Goal: Transaction & Acquisition: Book appointment/travel/reservation

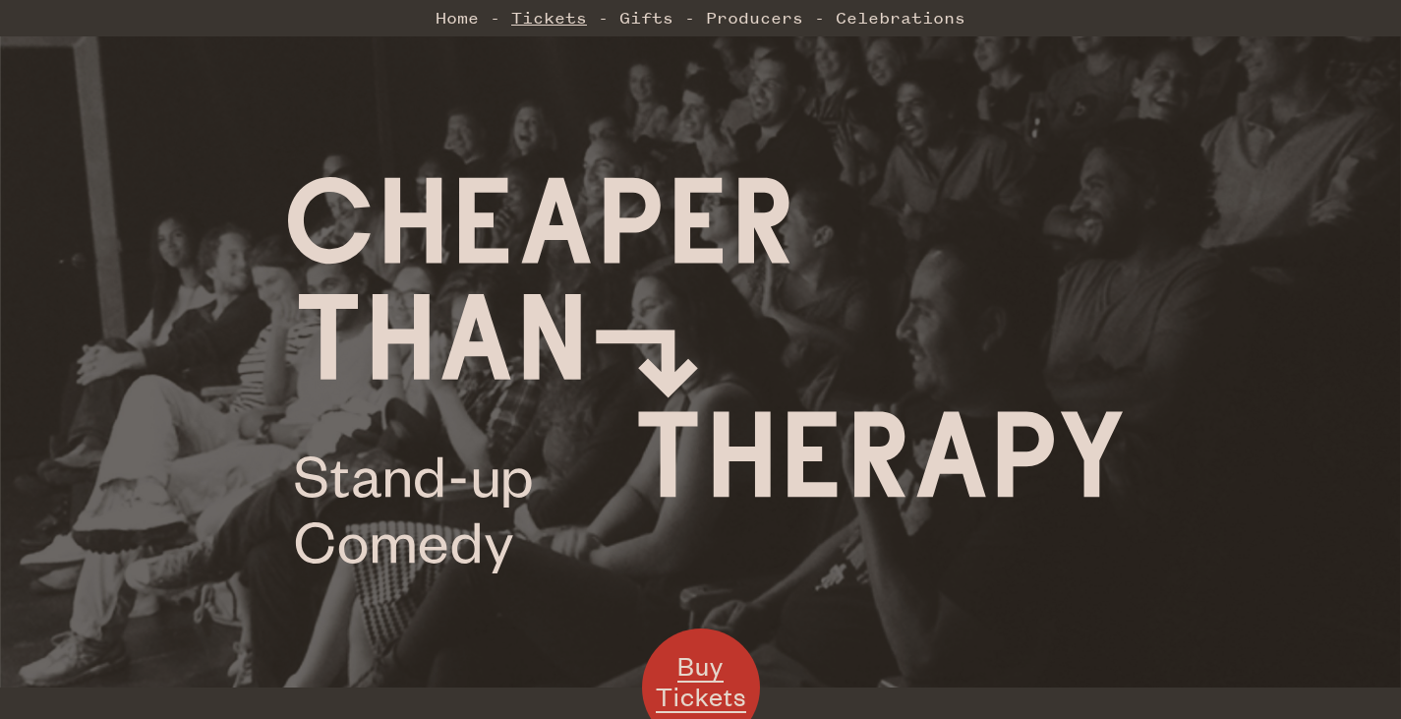
click at [542, 29] on link "Tickets" at bounding box center [549, 17] width 76 height 39
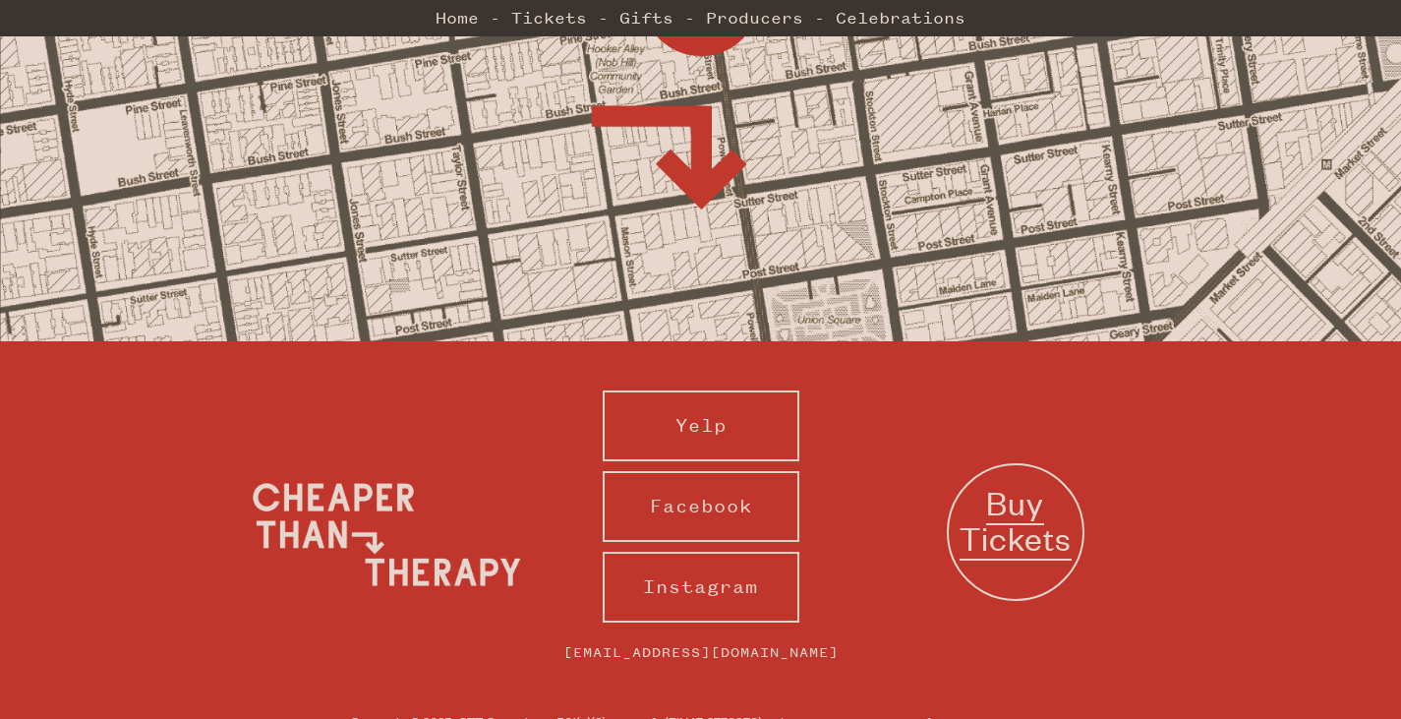
scroll to position [2003, 0]
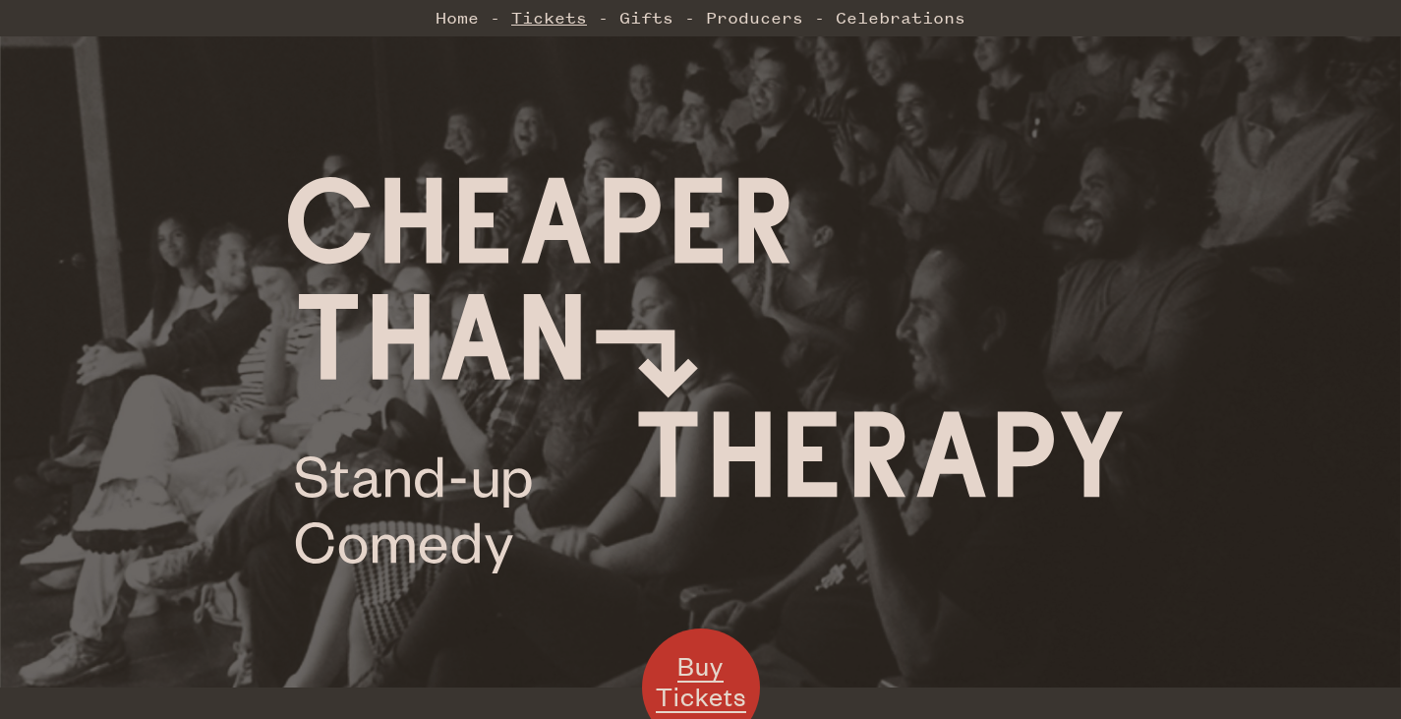
click at [558, 32] on link "Tickets" at bounding box center [549, 17] width 76 height 39
